Goal: Information Seeking & Learning: Understand process/instructions

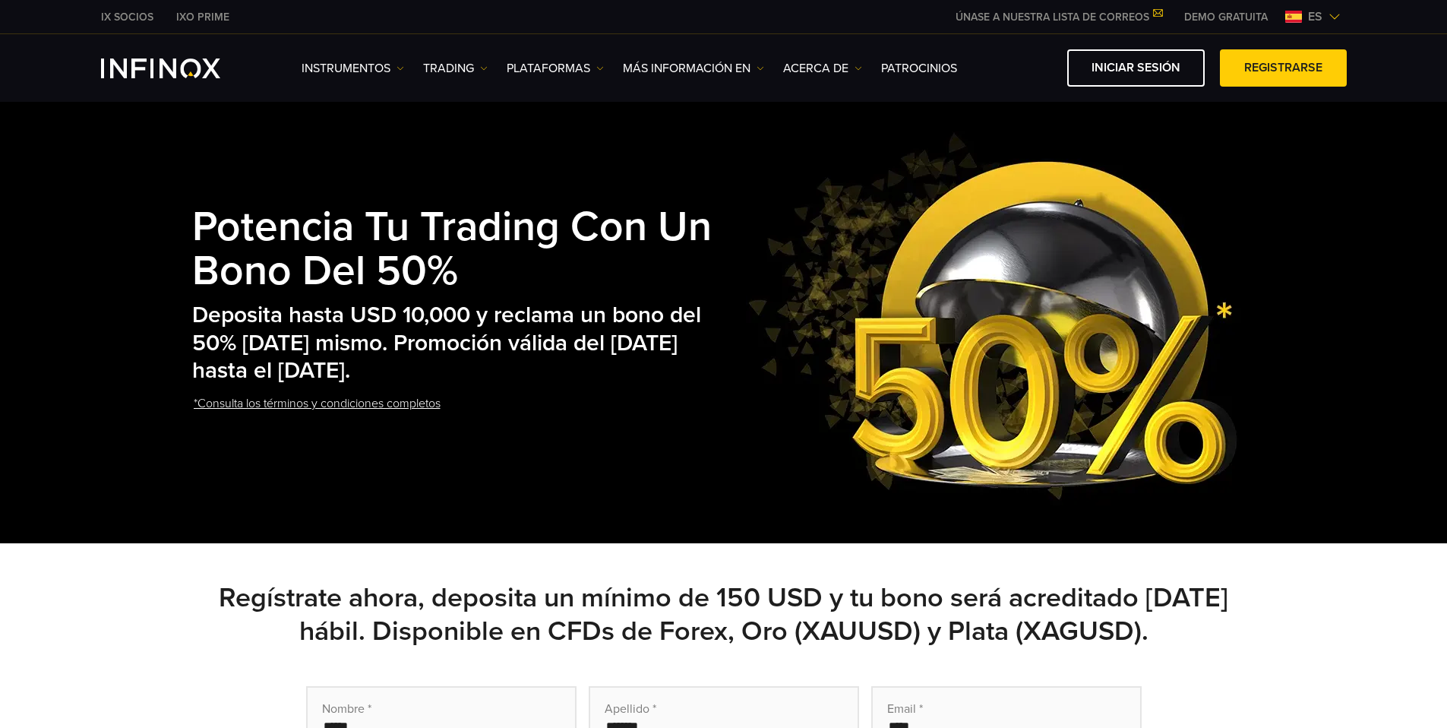
click at [327, 406] on link "*Consulta los términos y condiciones completos" at bounding box center [317, 403] width 250 height 37
click at [403, 405] on link "*Consulta los términos y condiciones completos" at bounding box center [317, 403] width 250 height 37
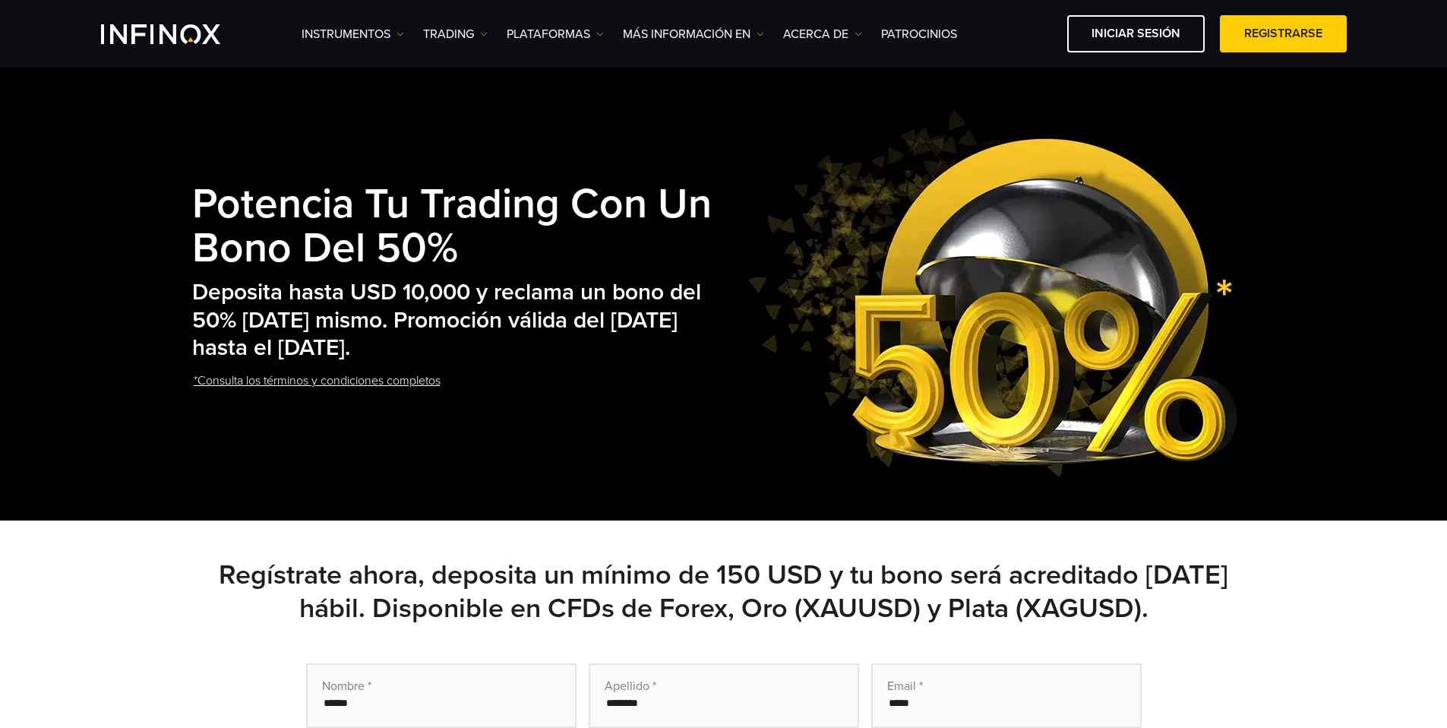
click at [346, 362] on link "*Consulta los términos y condiciones completos" at bounding box center [317, 380] width 250 height 37
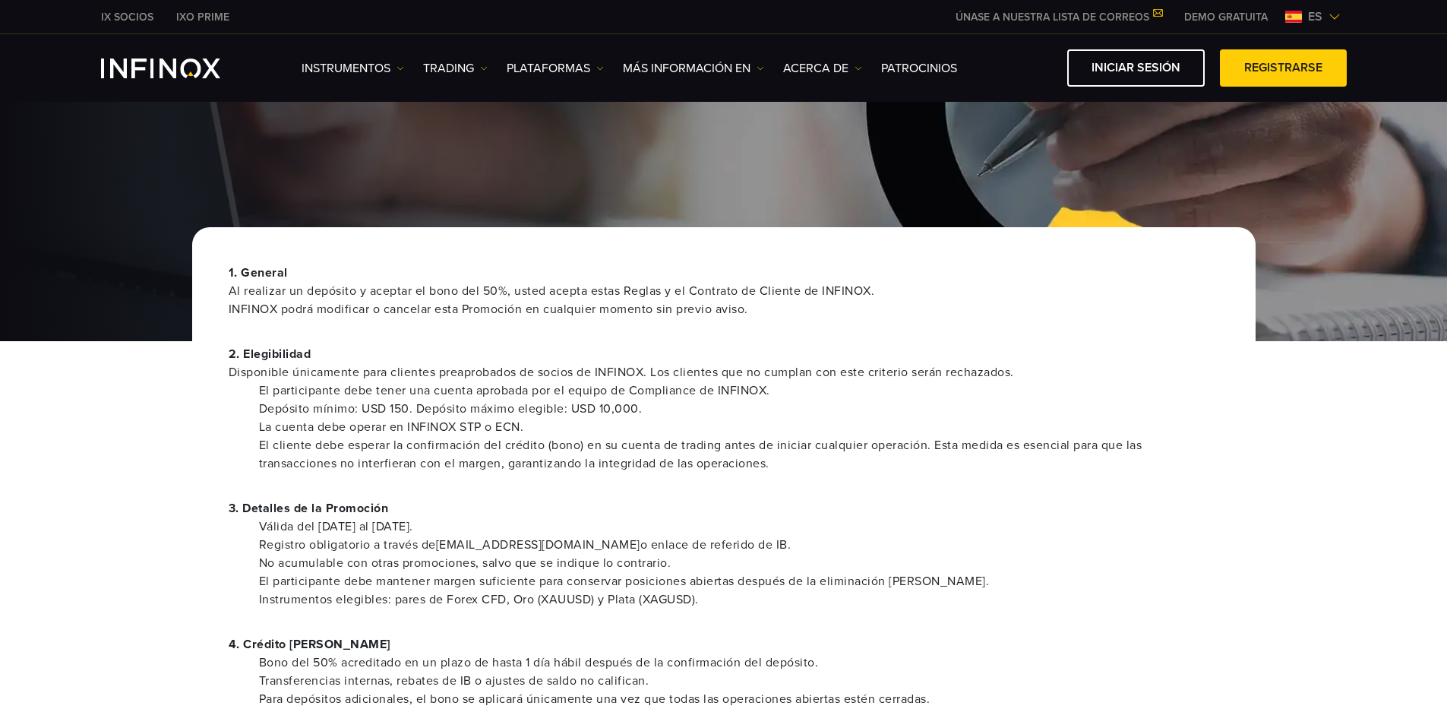
click at [369, 438] on li "El cliente debe esperar la confirmación del crédito (bono) en su cuenta de trad…" at bounding box center [739, 454] width 960 height 36
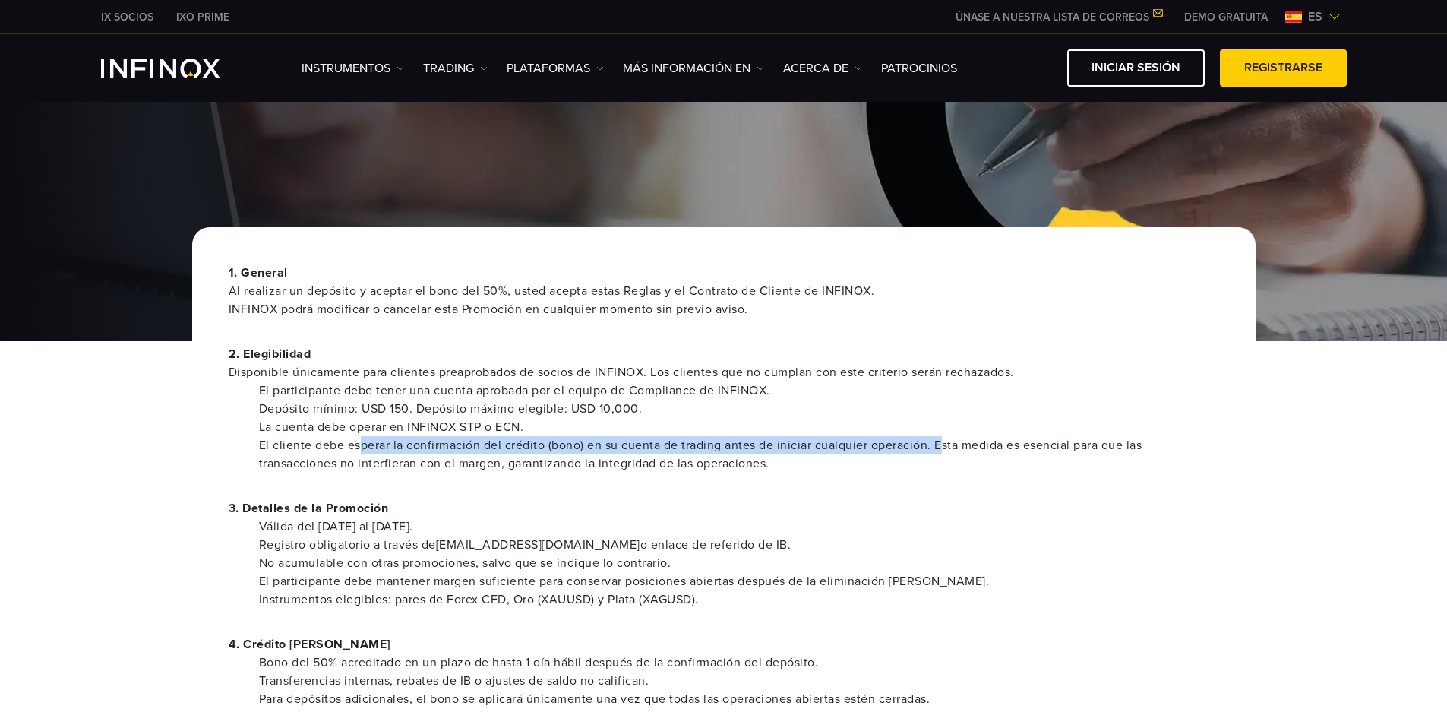
drag, startPoint x: 387, startPoint y: 447, endPoint x: 944, endPoint y: 444, distance: 557.5
click at [944, 444] on li "El cliente debe esperar la confirmación del crédito (bono) en su cuenta de trad…" at bounding box center [739, 454] width 960 height 36
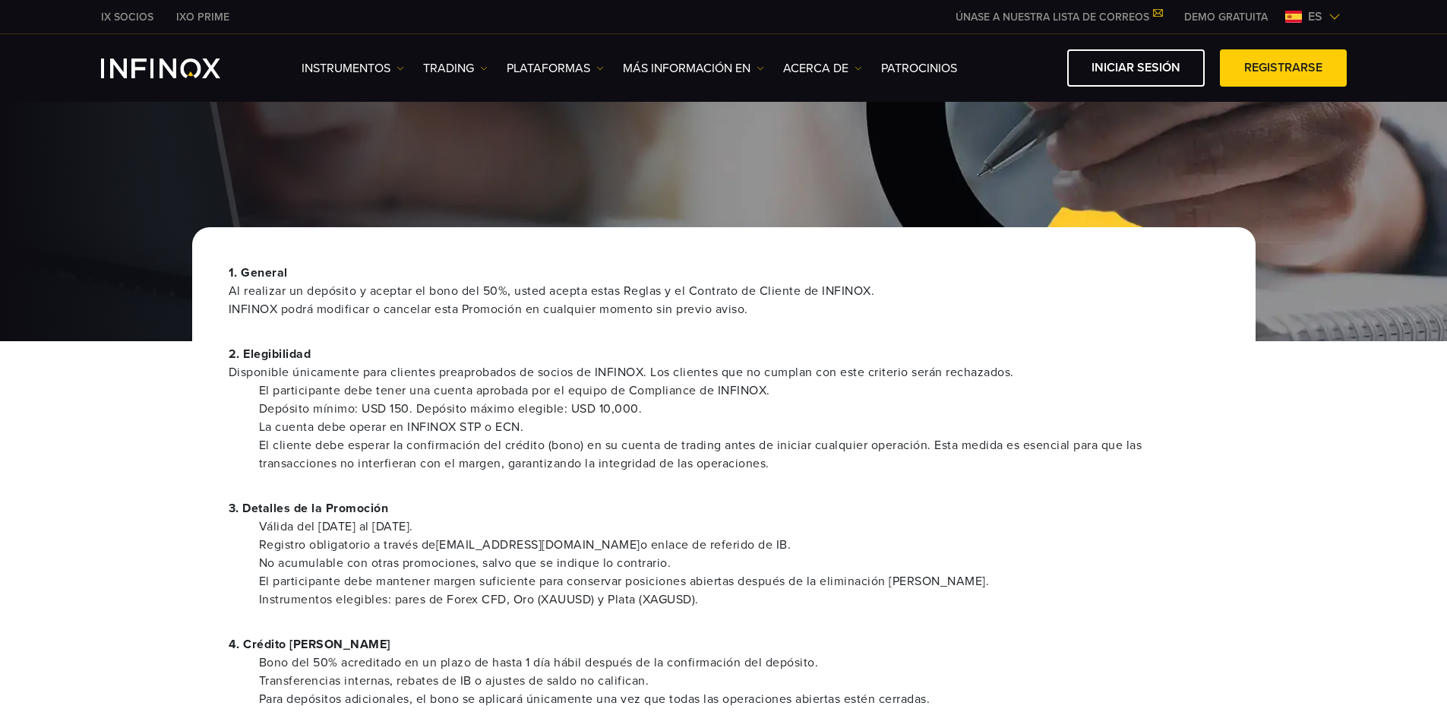
click at [756, 406] on li "Depósito mínimo: USD 150. Depósito máximo elegible: USD 10,000." at bounding box center [739, 409] width 960 height 18
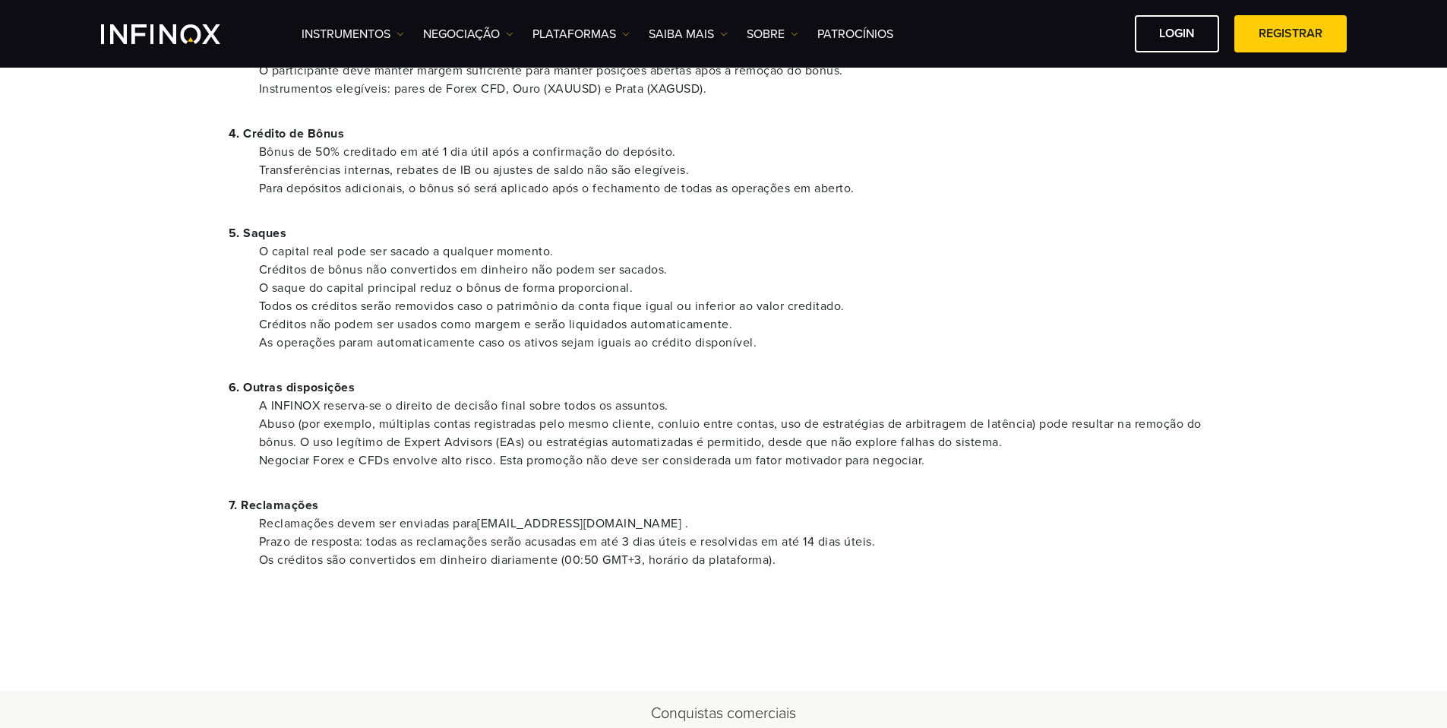
scroll to position [474, 0]
drag, startPoint x: 235, startPoint y: 387, endPoint x: 395, endPoint y: 393, distance: 160.3
click at [395, 393] on p "6. Outras disposições" at bounding box center [724, 390] width 990 height 18
click at [268, 412] on li "A INFINOX reserva-se o direito de decisão final sobre todos os assuntos." at bounding box center [739, 408] width 960 height 18
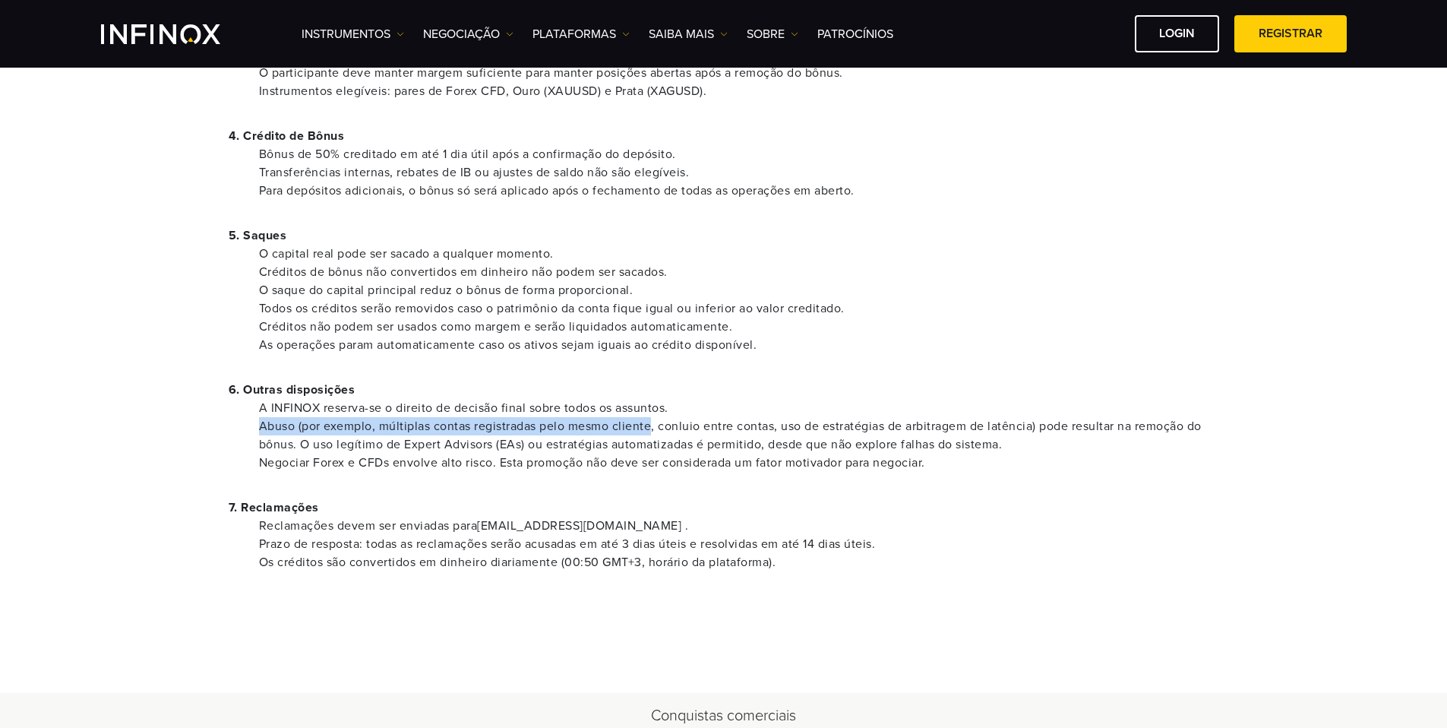
drag, startPoint x: 262, startPoint y: 427, endPoint x: 650, endPoint y: 429, distance: 388.1
click at [650, 429] on li "Abuso (por exemplo, múltiplas contas registradas pelo mesmo cliente, conluio en…" at bounding box center [739, 435] width 960 height 36
